Goal: Task Accomplishment & Management: Complete application form

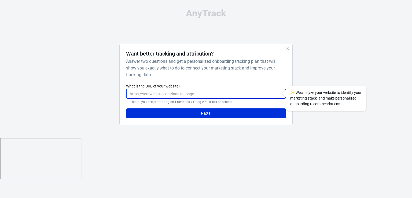
click at [233, 94] on input "What is the URL of your website?" at bounding box center [206, 94] width 160 height 10
type input "[URL][DOMAIN_NAME]"
click at [189, 115] on button "Next" at bounding box center [206, 113] width 160 height 10
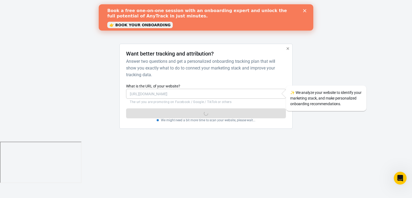
click at [160, 24] on link "👉 BOOK YOUR ONBOARDING" at bounding box center [139, 25] width 65 height 6
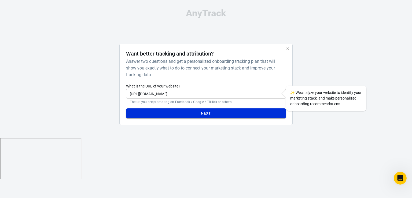
click at [204, 113] on button "Next" at bounding box center [206, 113] width 160 height 10
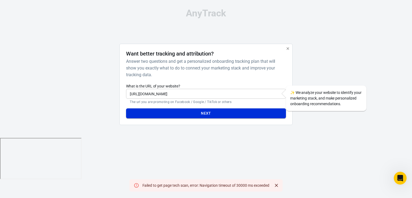
click at [210, 114] on button "Next" at bounding box center [206, 113] width 160 height 10
